Goal: Communication & Community: Share content

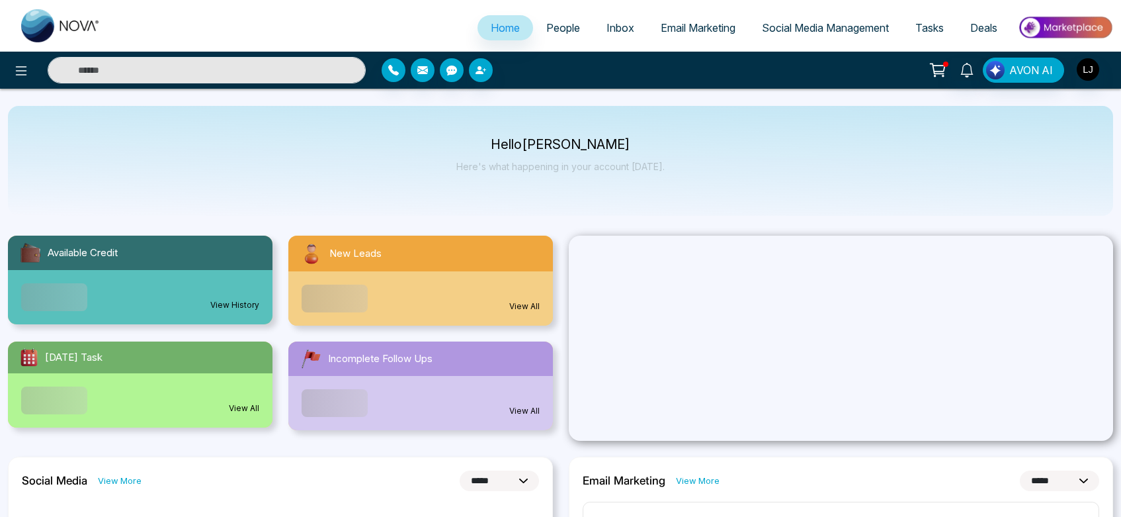
select select "*"
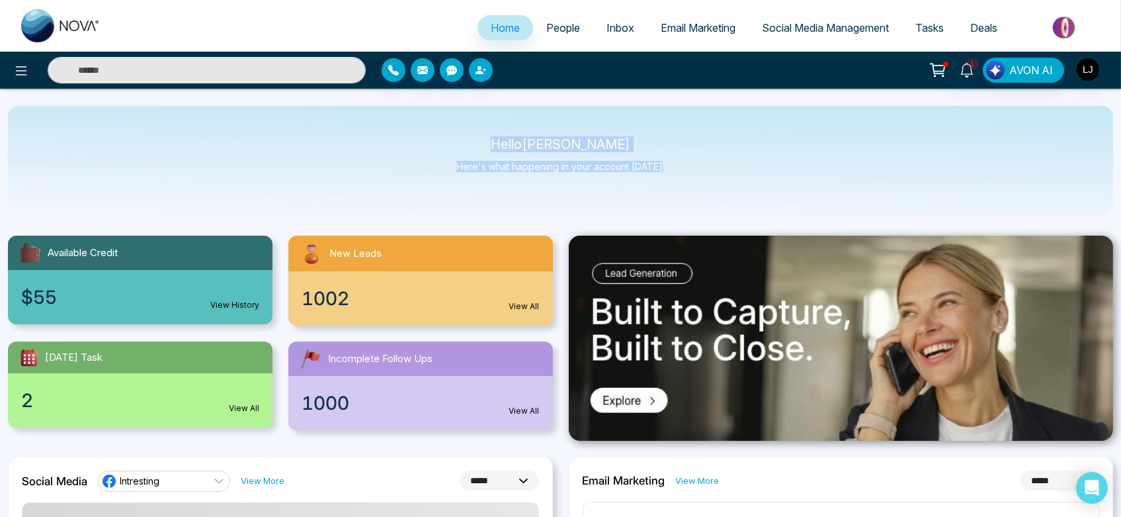
drag, startPoint x: 495, startPoint y: 131, endPoint x: 677, endPoint y: 183, distance: 189.2
click at [677, 183] on div "Hello [PERSON_NAME] Here's what happening in your account [DATE]." at bounding box center [560, 161] width 1105 height 110
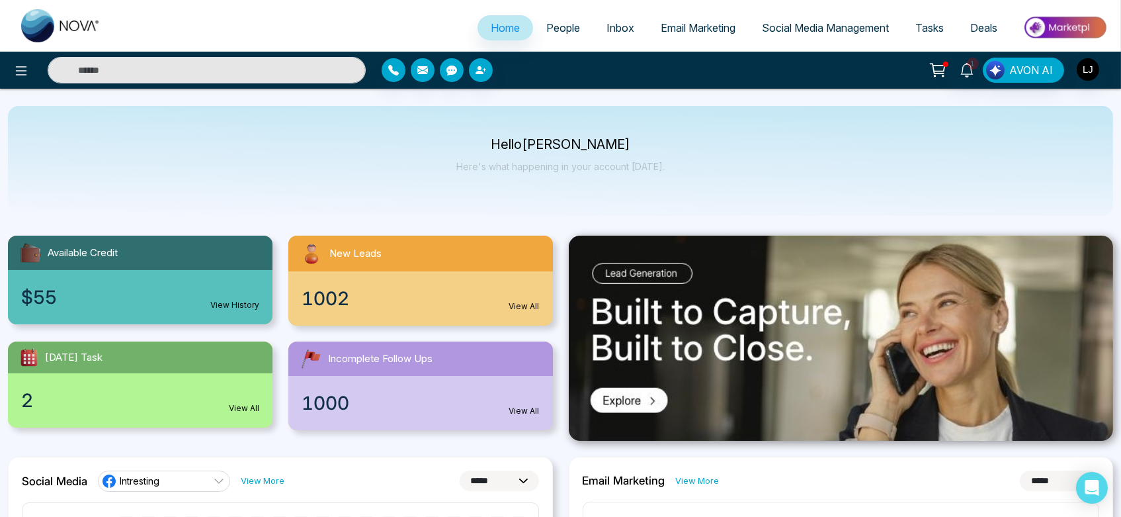
click at [558, 30] on span "People" at bounding box center [563, 27] width 34 height 13
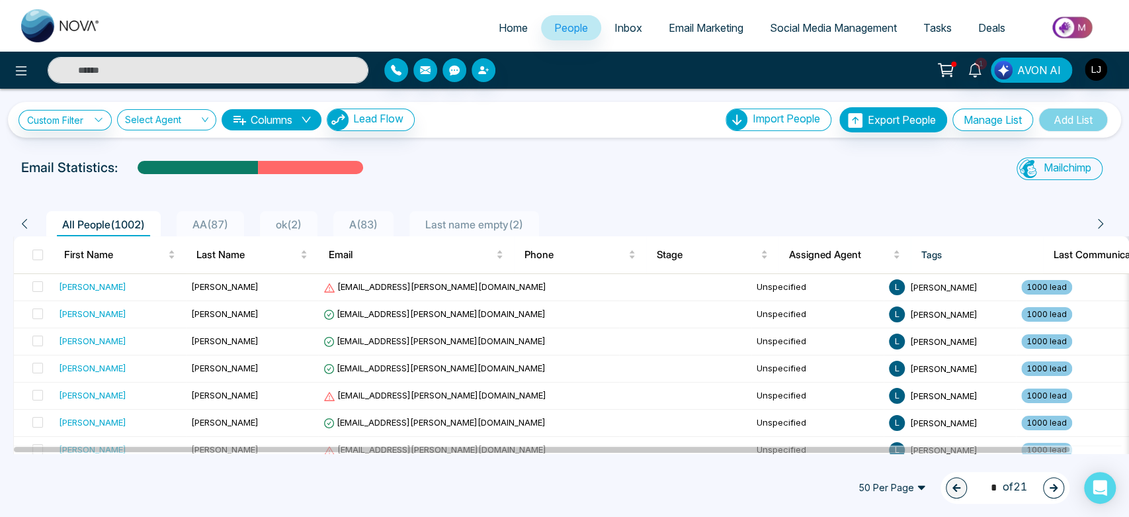
click at [304, 223] on span "ok ( 2 )" at bounding box center [289, 224] width 36 height 13
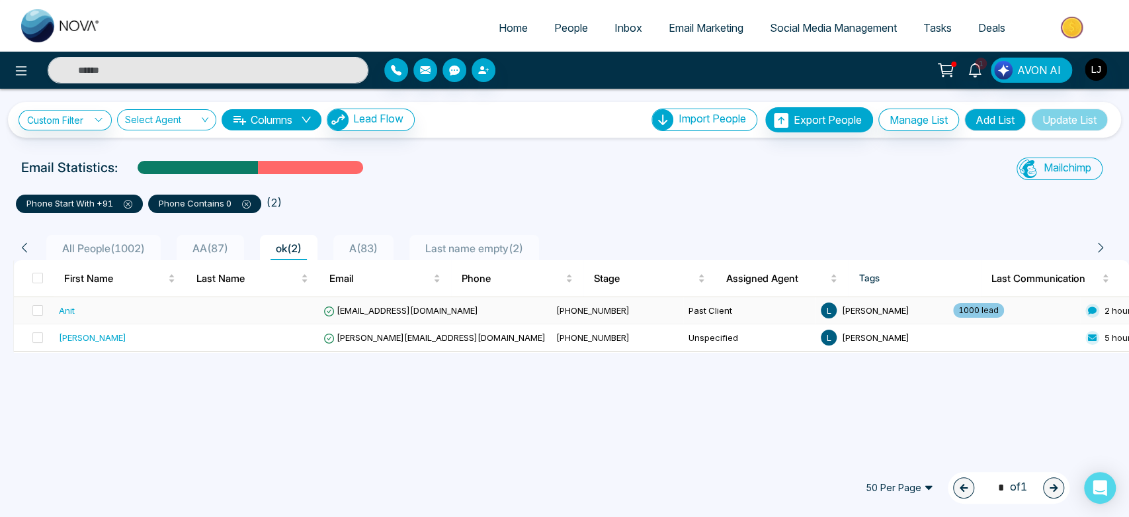
click at [383, 311] on span "[EMAIL_ADDRESS][DOMAIN_NAME]" at bounding box center [400, 310] width 155 height 11
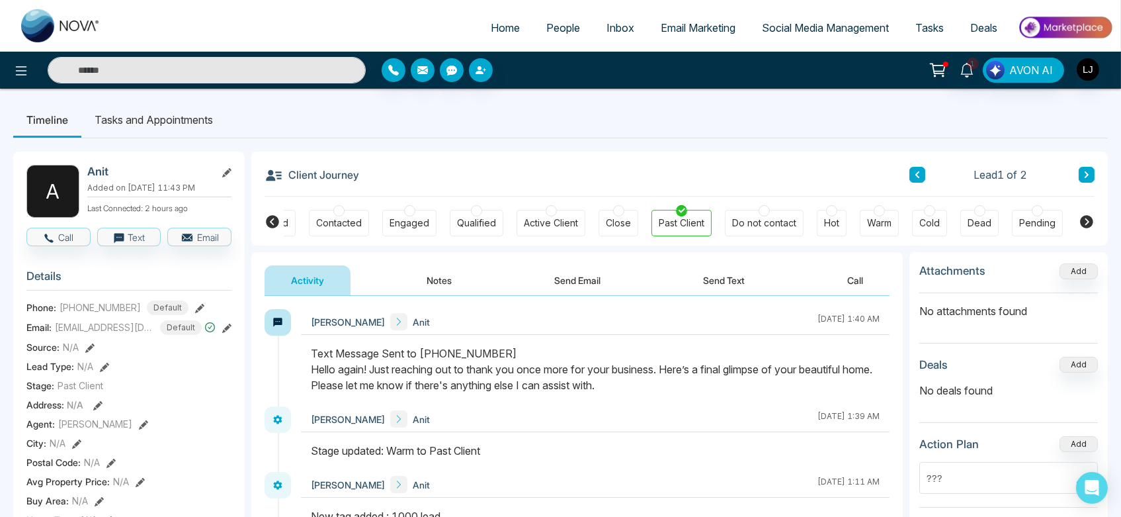
click at [562, 34] on span "People" at bounding box center [563, 27] width 34 height 13
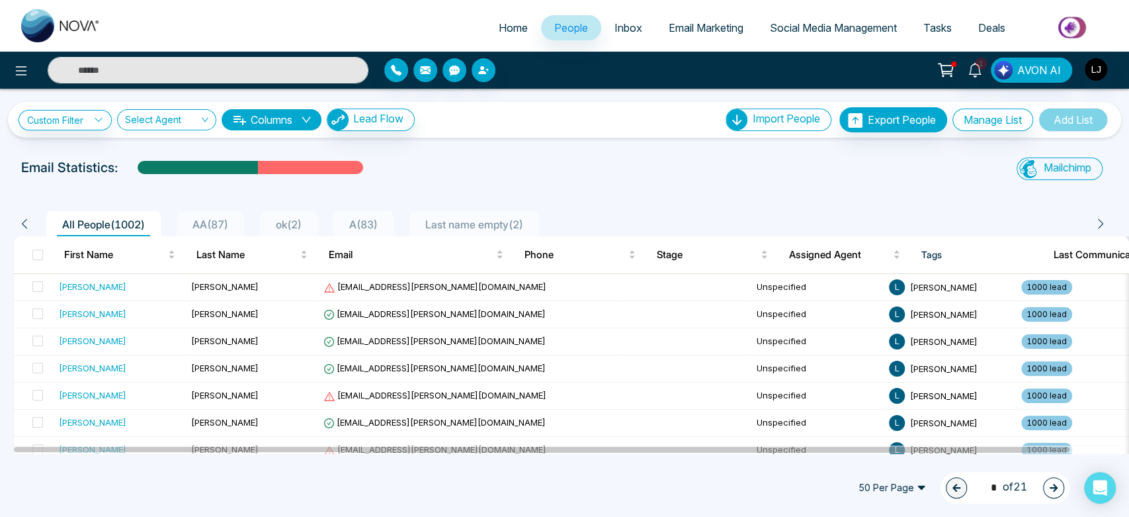
click at [306, 224] on span "ok ( 2 )" at bounding box center [289, 224] width 36 height 13
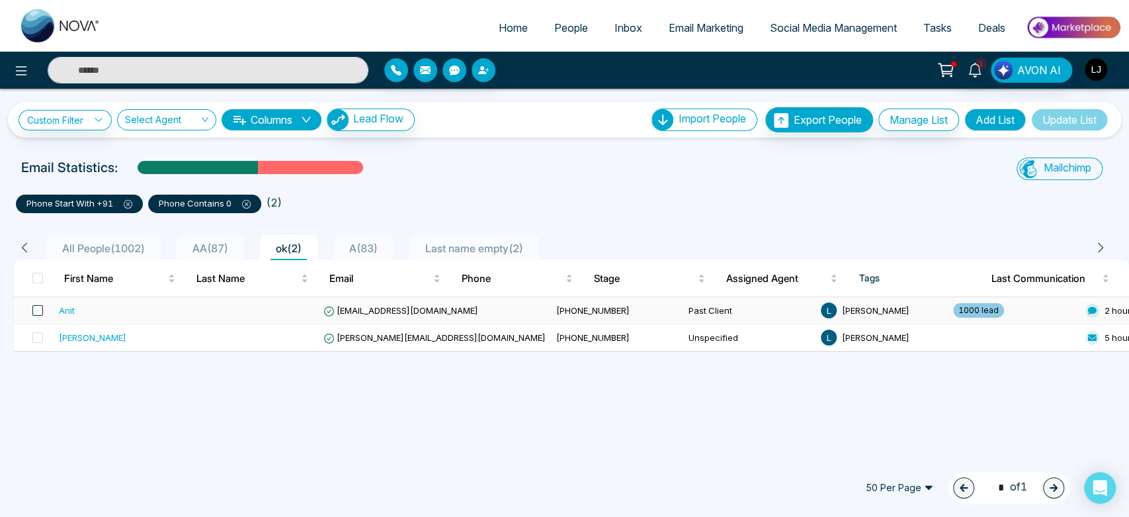
click at [37, 307] on span at bounding box center [37, 310] width 11 height 11
click at [37, 309] on span at bounding box center [37, 310] width 11 height 11
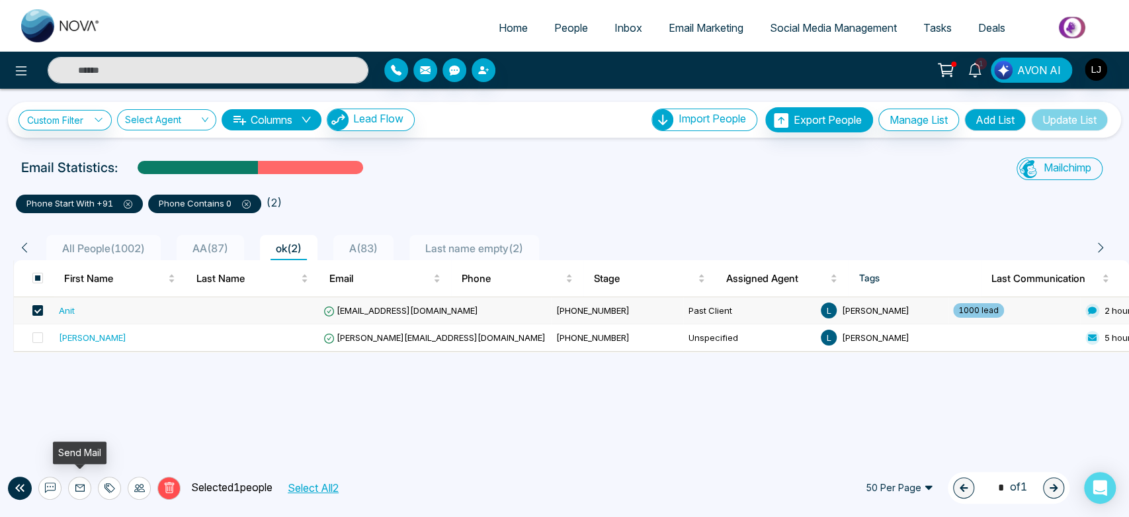
click at [83, 485] on icon at bounding box center [80, 487] width 11 height 11
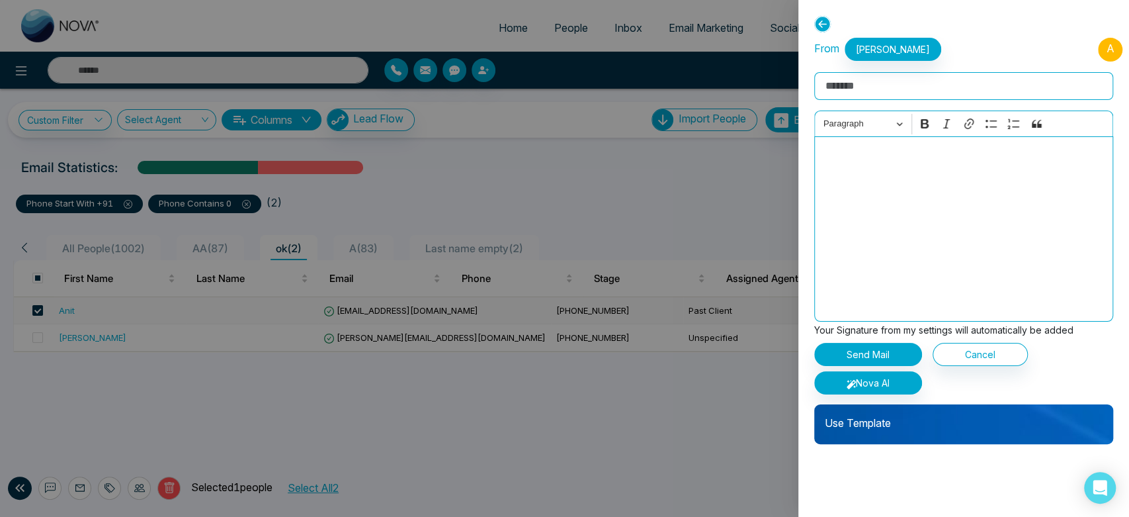
click at [937, 422] on p "Use Template" at bounding box center [963, 417] width 299 height 26
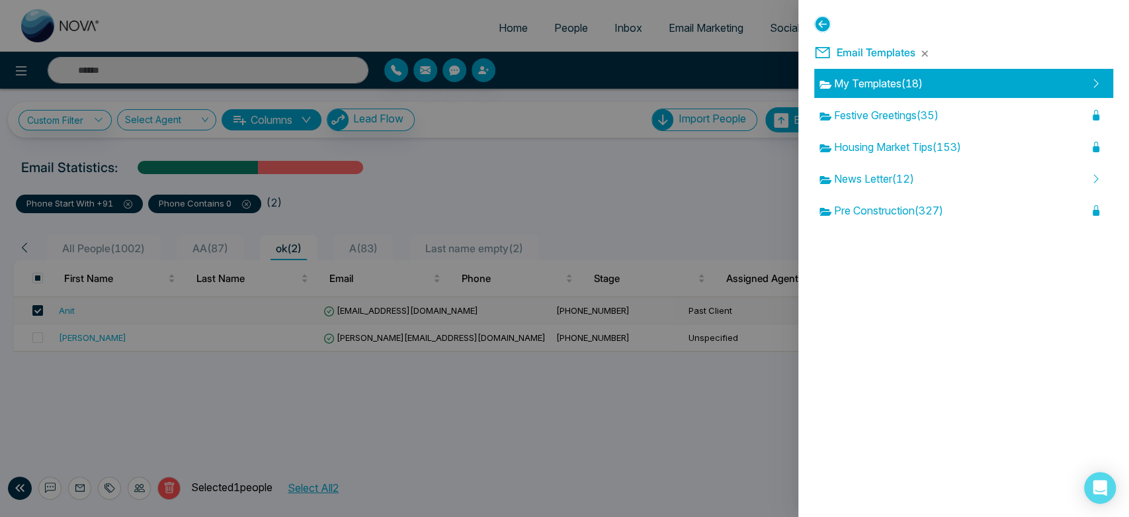
click at [949, 81] on div "My Templates ( 18 )" at bounding box center [963, 83] width 299 height 29
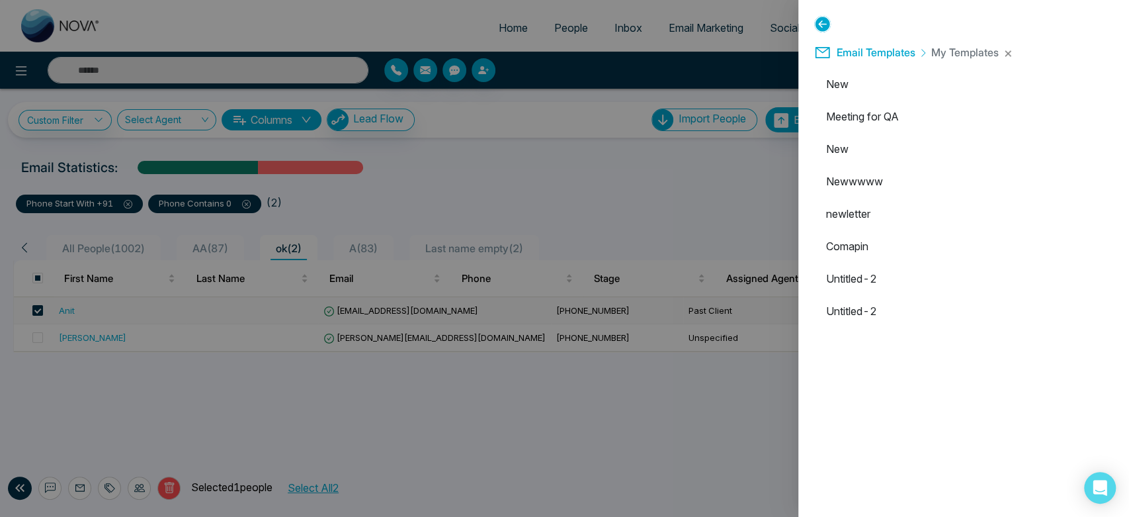
click at [1000, 54] on div "Email Templates My Templates" at bounding box center [963, 52] width 299 height 28
click at [815, 24] on icon at bounding box center [822, 24] width 17 height 17
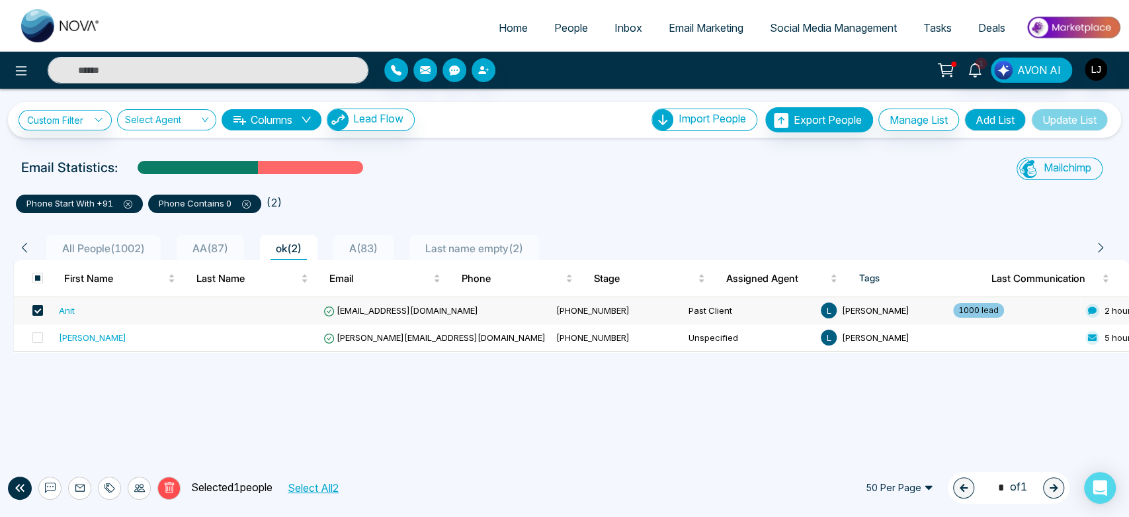
click at [693, 63] on div "1 AVON AI" at bounding box center [894, 70] width 454 height 25
click at [1107, 60] on div "1 AVON AI" at bounding box center [894, 70] width 454 height 25
click at [1102, 73] on img "button" at bounding box center [1096, 69] width 22 height 22
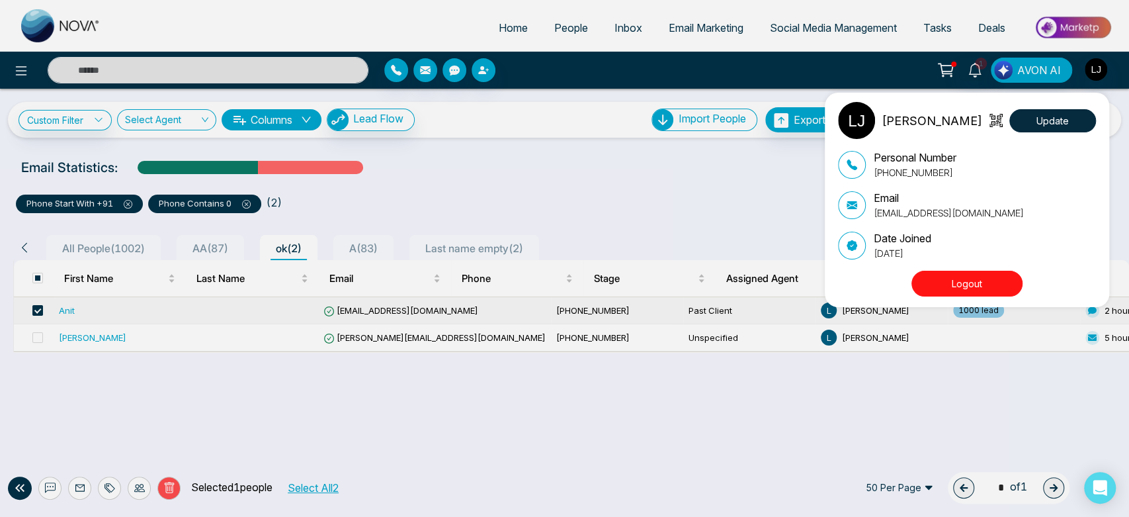
click at [986, 282] on button "Logout" at bounding box center [966, 284] width 111 height 26
